Goal: Check status: Check status

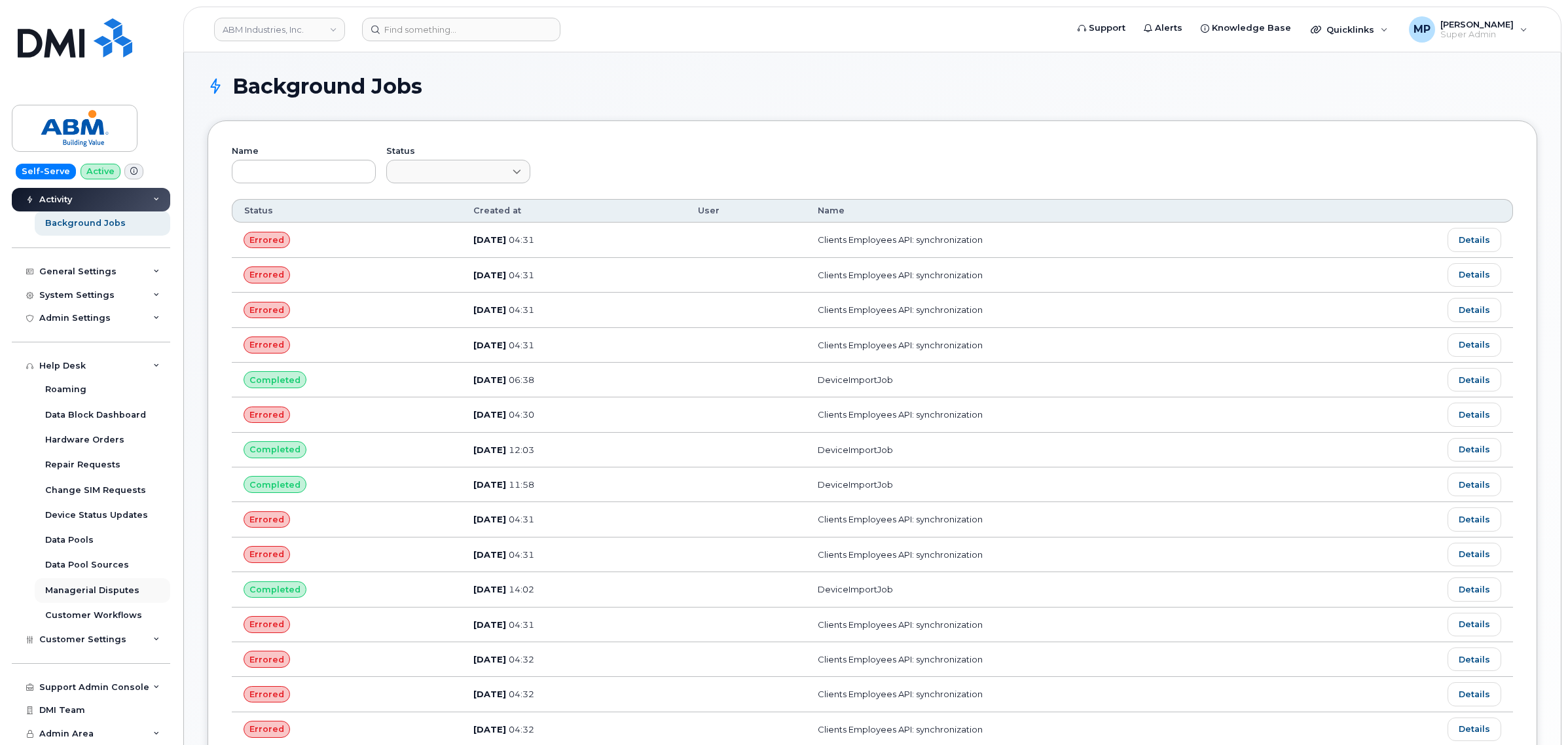
scroll to position [260, 0]
click at [67, 439] on div "Hardware Orders" at bounding box center [85, 440] width 80 height 12
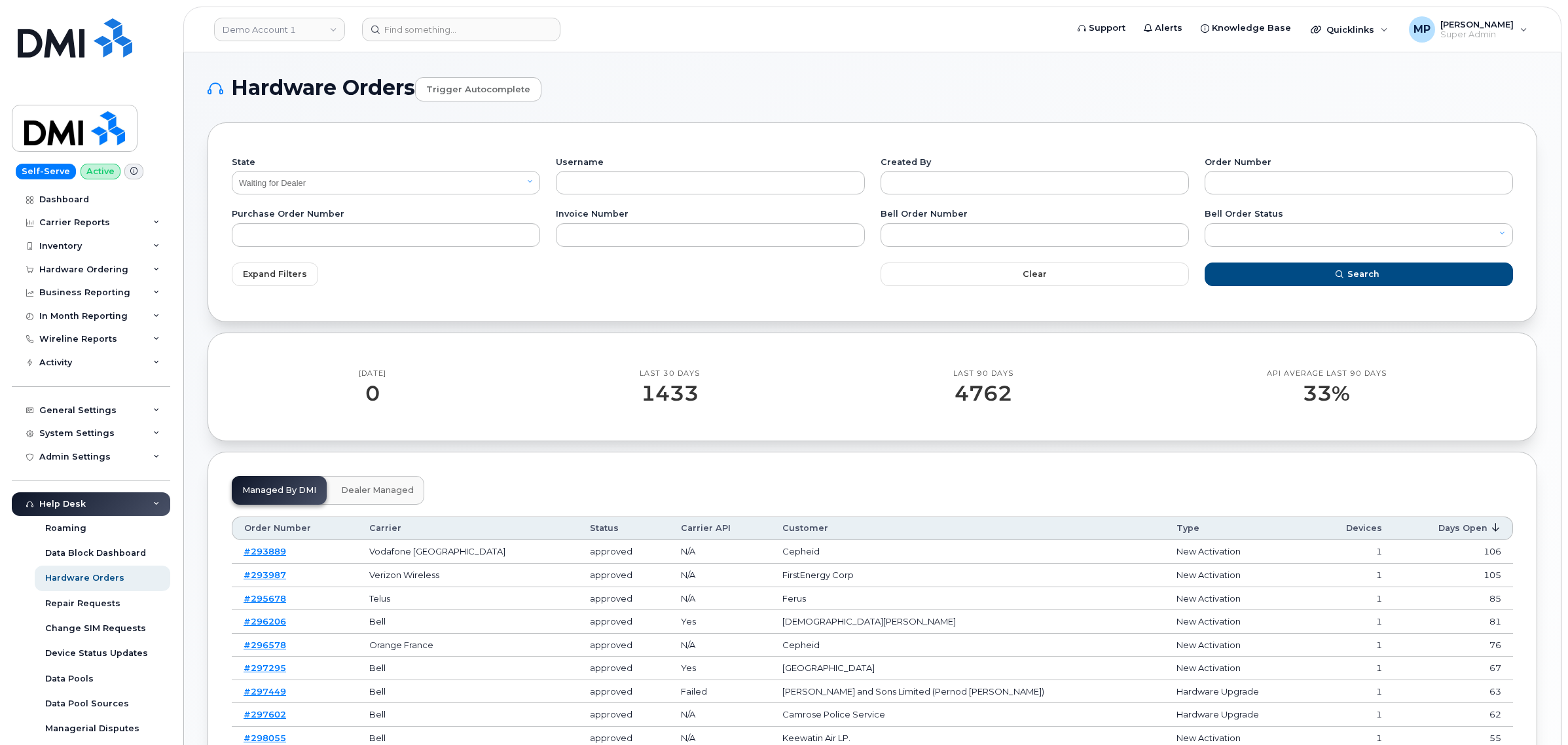
select select "Waiting for Dealer"
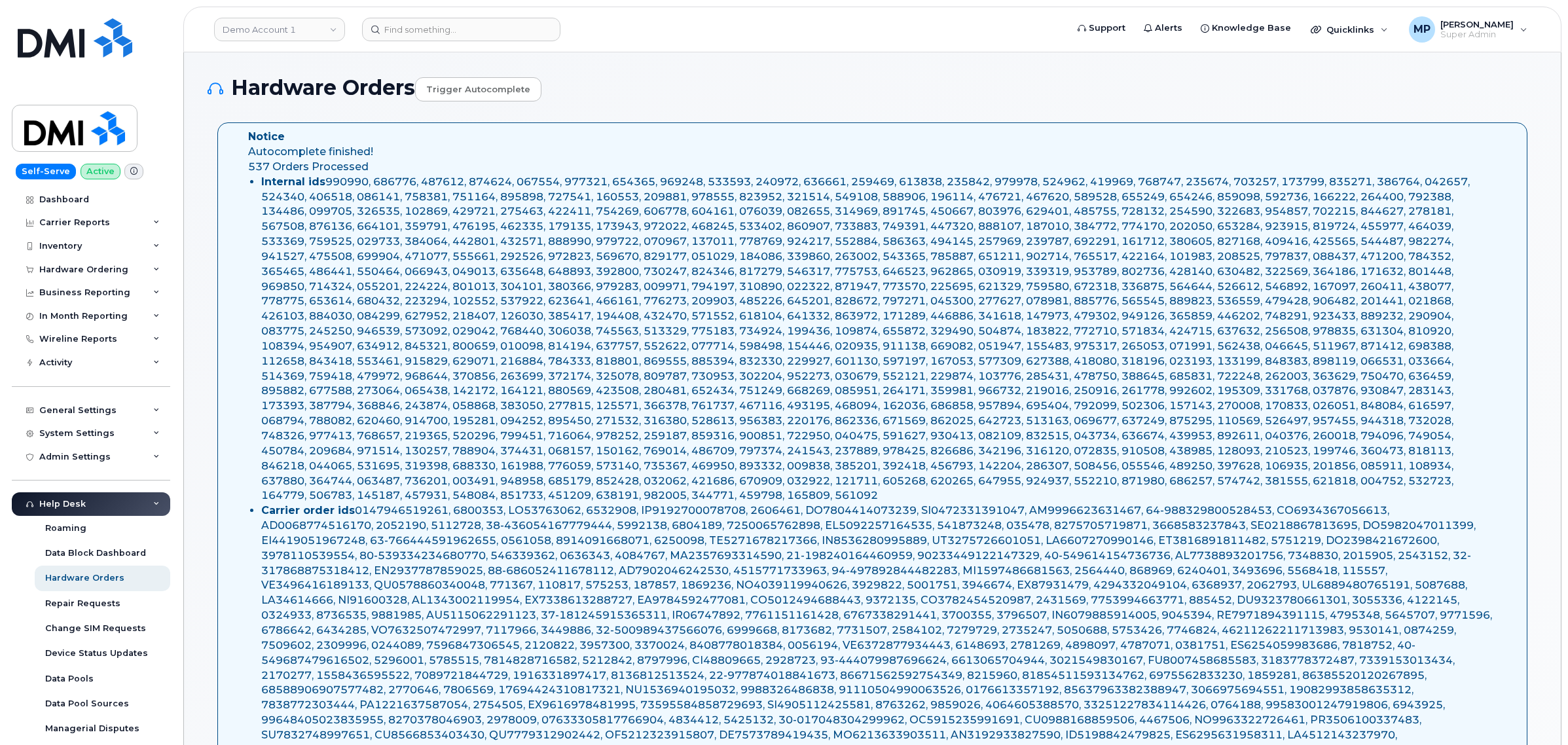
select select "Waiting for Dealer"
